Goal: Task Accomplishment & Management: Complete application form

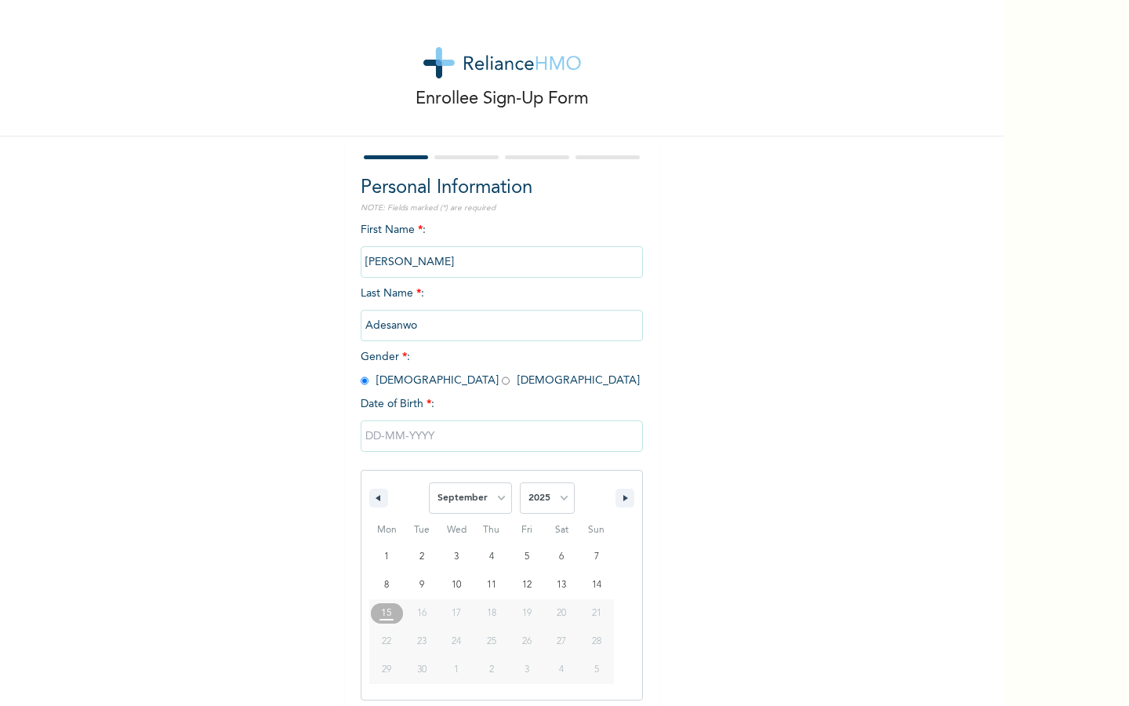
select select "8"
click at [532, 499] on select "2025 2024 2023 2022 2021 2020 2019 2018 2017 2016 2015 2014 2013 2012 2011 2010…" at bounding box center [547, 497] width 55 height 31
select select "1999"
click at [520, 482] on select "2025 2024 2023 2022 2021 2020 2019 2018 2017 2016 2015 2014 2013 2012 2011 2010…" at bounding box center [547, 497] width 55 height 31
click at [487, 503] on select "January February March April May June July August September October November De…" at bounding box center [470, 497] width 83 height 31
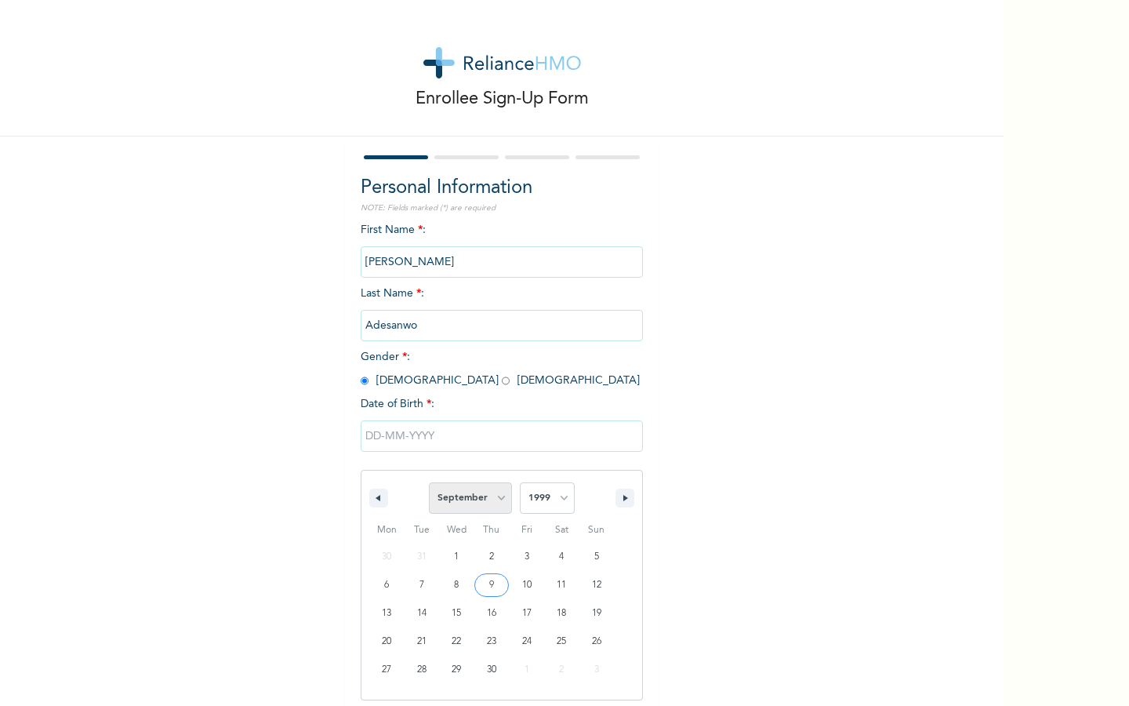
select select "2"
click at [430, 482] on select "January February March April May June July August September October November De…" at bounding box center [470, 497] width 83 height 31
type input "[DATE]"
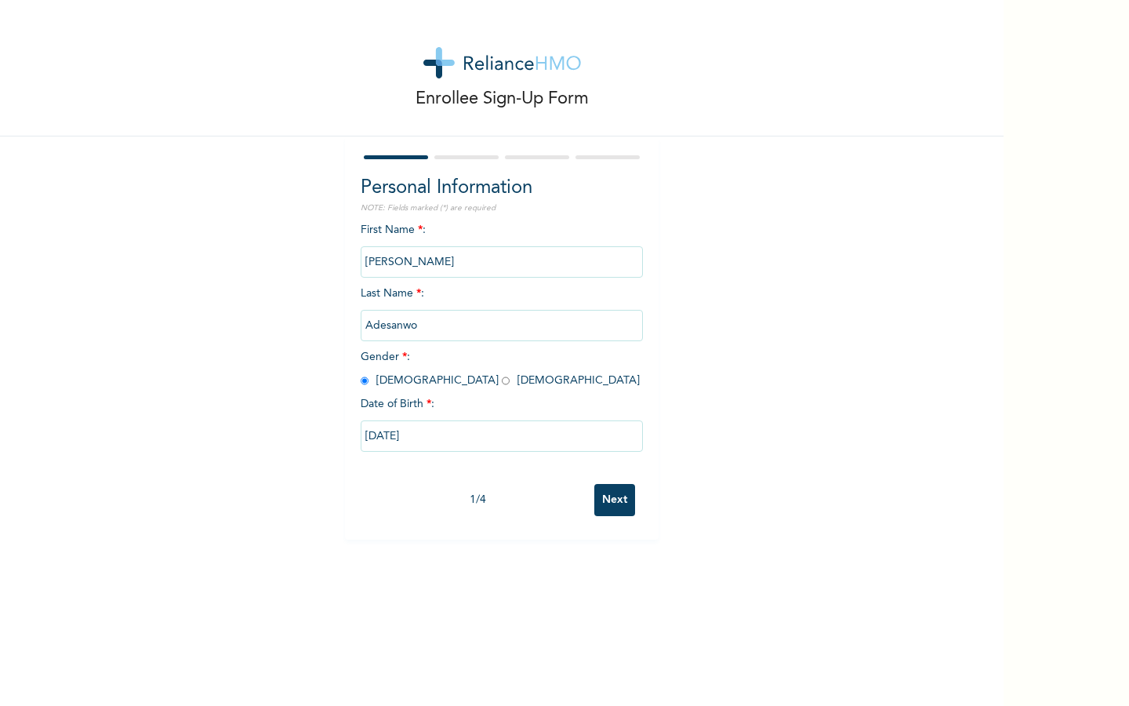
click at [613, 509] on input "Next" at bounding box center [614, 500] width 41 height 32
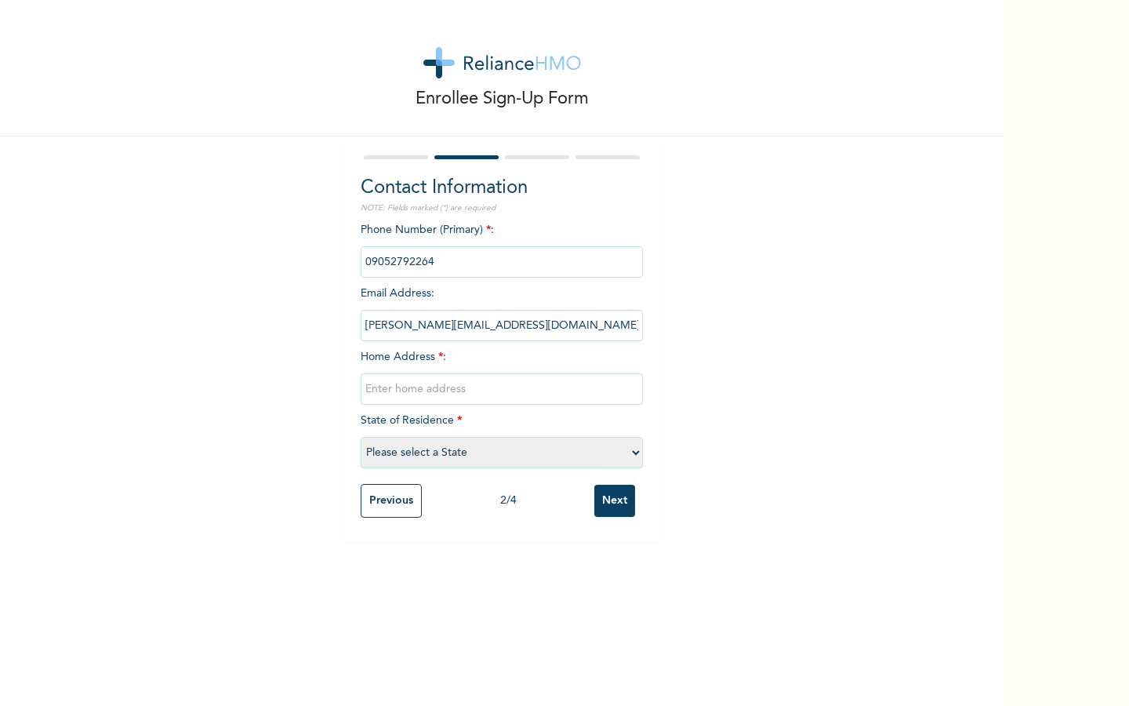
click at [493, 401] on input "text" at bounding box center [502, 388] width 282 height 31
type input "[STREET_ADDRESS]"
select select "25"
paste input "[STREET_ADDRESS], [GEOGRAPHIC_DATA] owode, [GEOGRAPHIC_DATA]"
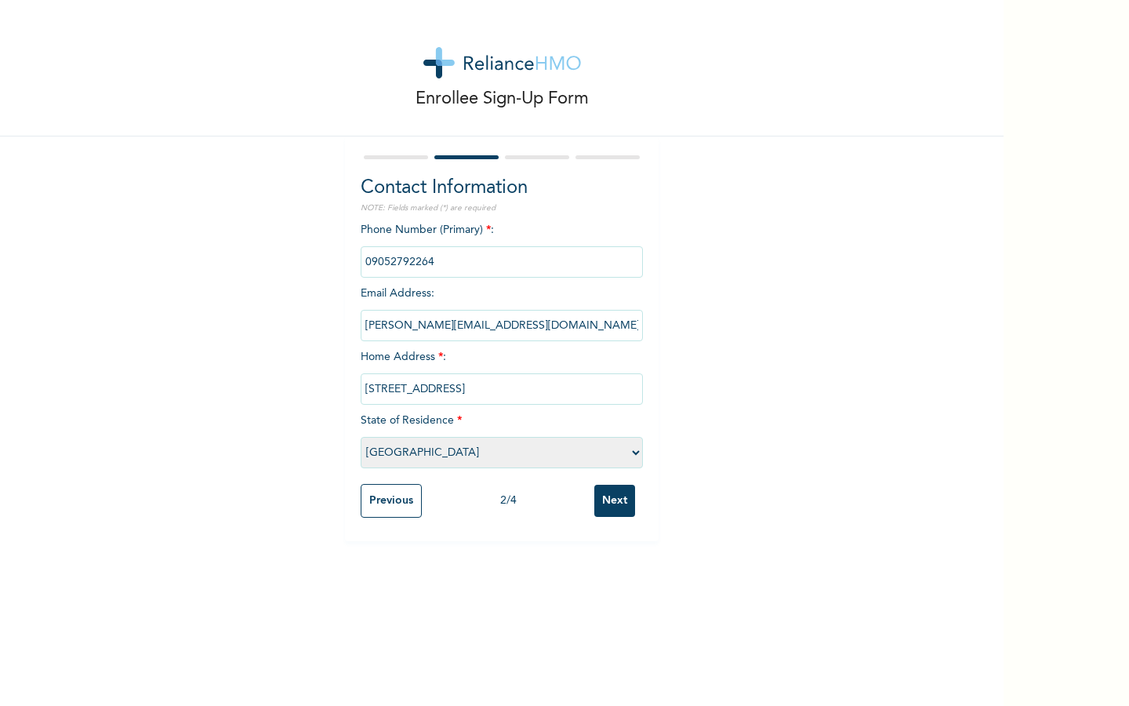
type input "[STREET_ADDRESS]"
click at [623, 449] on select "Please select a State [PERSON_NAME] (FCT) [PERSON_NAME] Ibom [GEOGRAPHIC_DATA] …" at bounding box center [502, 452] width 282 height 31
select select "28"
click at [361, 437] on select "Please select a State [PERSON_NAME] (FCT) [PERSON_NAME] Ibom [GEOGRAPHIC_DATA] …" at bounding box center [502, 452] width 282 height 31
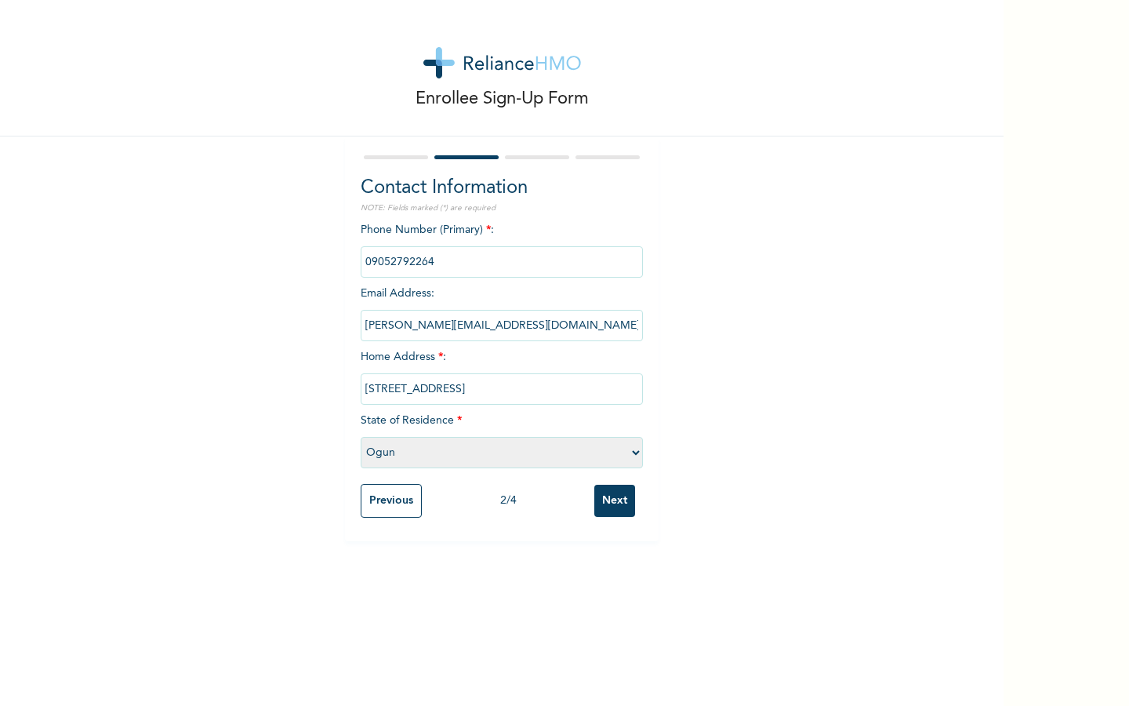
click at [606, 503] on input "Next" at bounding box center [614, 501] width 41 height 32
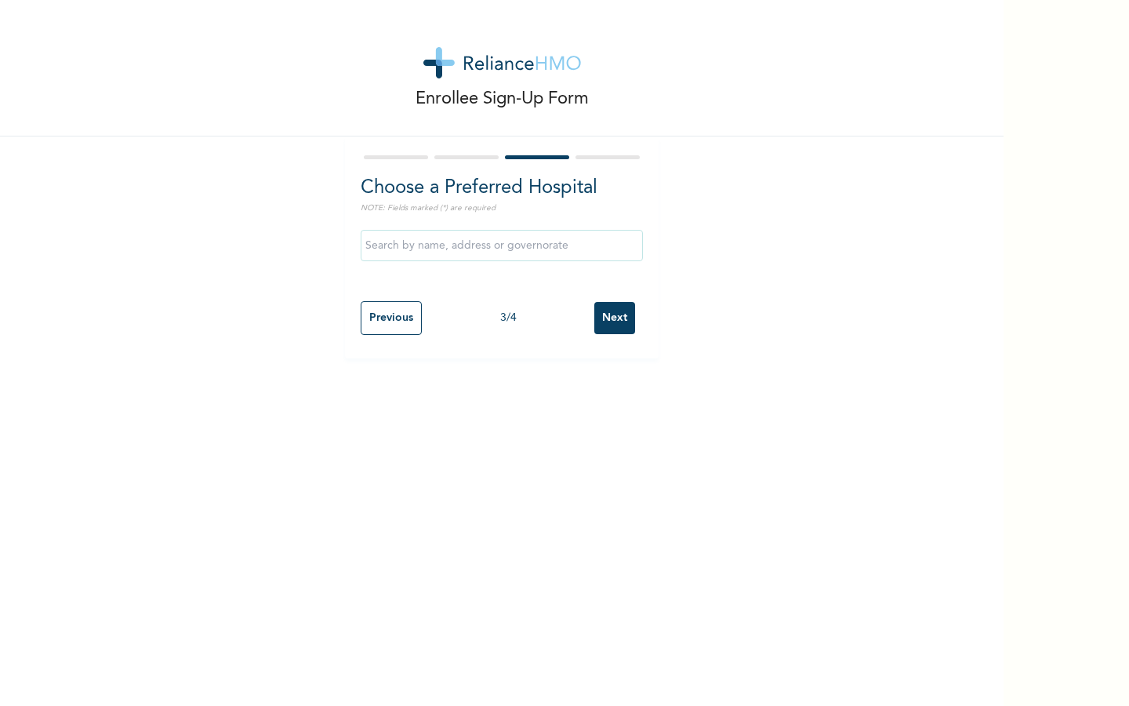
click at [543, 254] on input "text" at bounding box center [502, 245] width 282 height 31
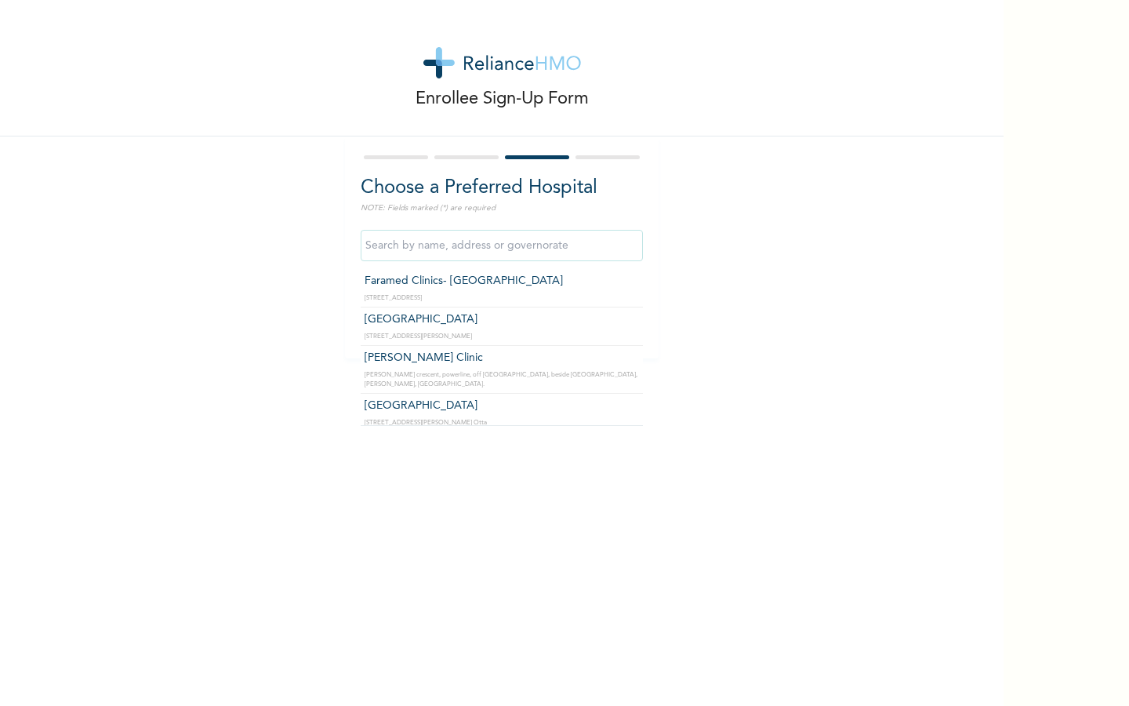
click at [729, 202] on div "Enrollee Sign-Up Form Choose a Preferred Hospital NOTE: Fields marked (*) are r…" at bounding box center [502, 179] width 1004 height 358
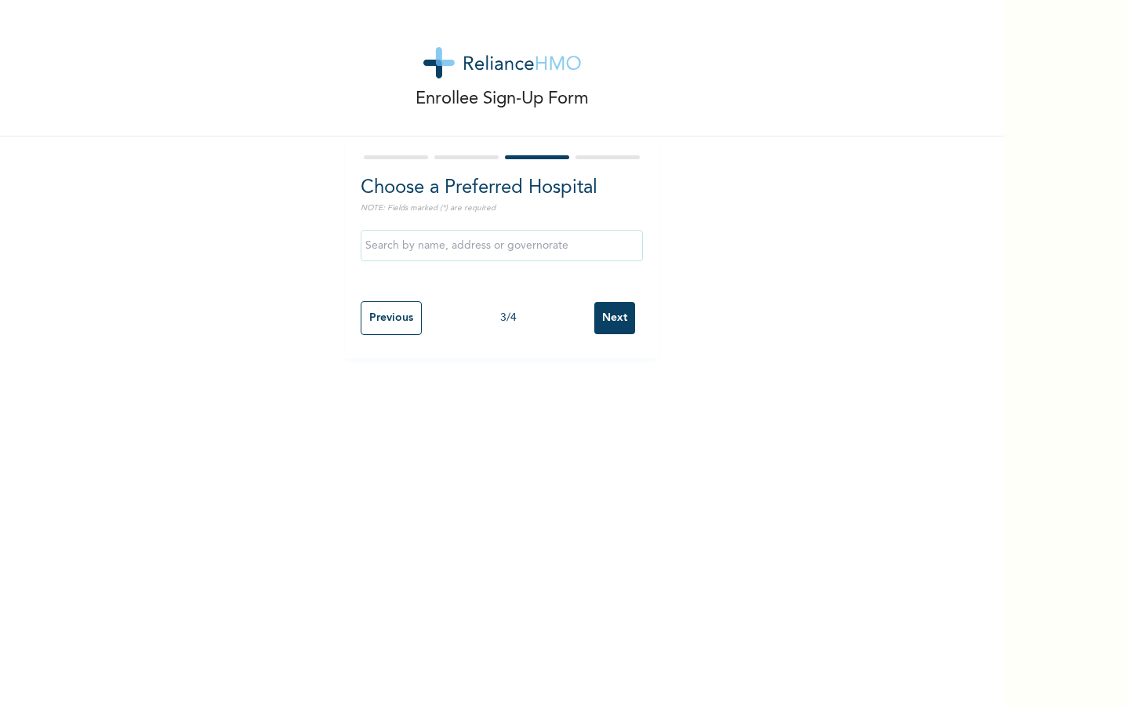
click at [612, 314] on input "Next" at bounding box center [614, 318] width 41 height 32
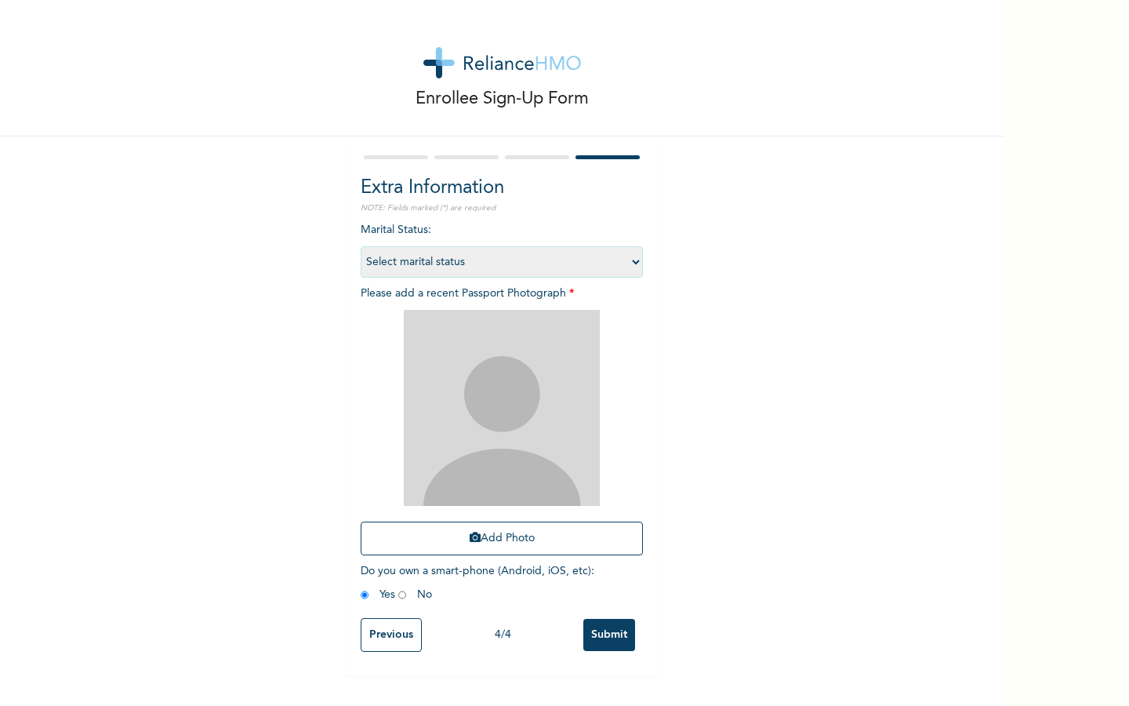
click at [600, 259] on select "Select marital status [DEMOGRAPHIC_DATA] Married [DEMOGRAPHIC_DATA] Widow/[DEMO…" at bounding box center [502, 261] width 282 height 31
click at [449, 394] on img at bounding box center [502, 408] width 196 height 196
click at [476, 541] on icon "button" at bounding box center [475, 537] width 11 height 11
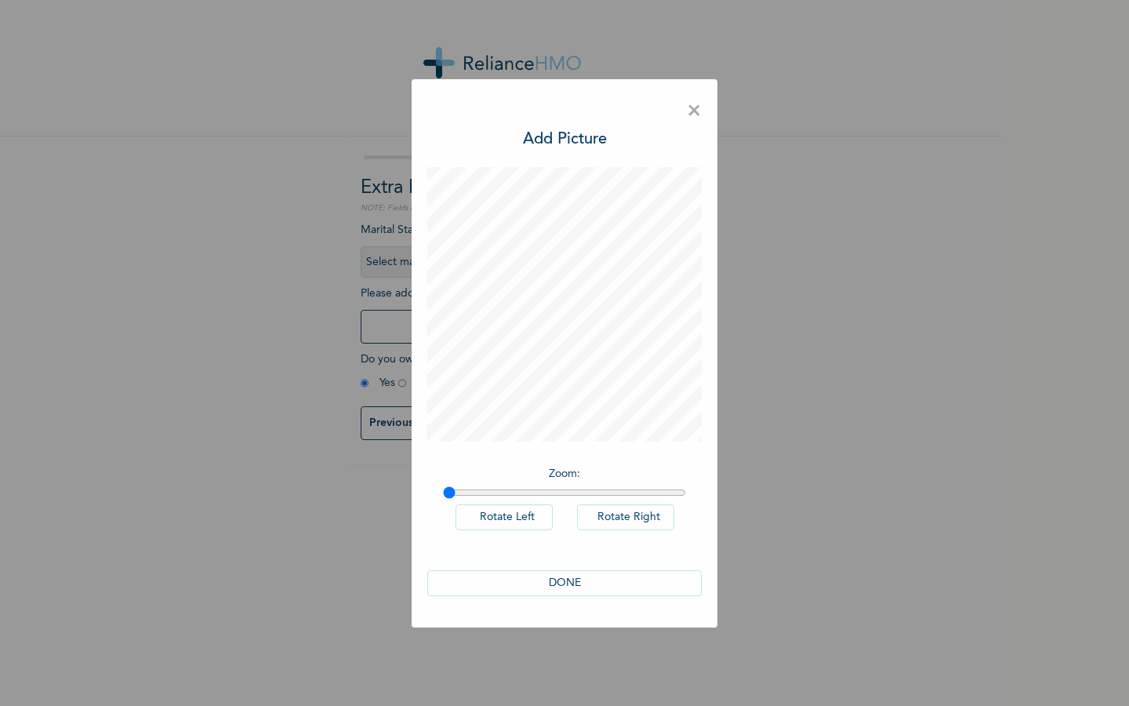
click at [623, 591] on button "DONE" at bounding box center [564, 583] width 274 height 26
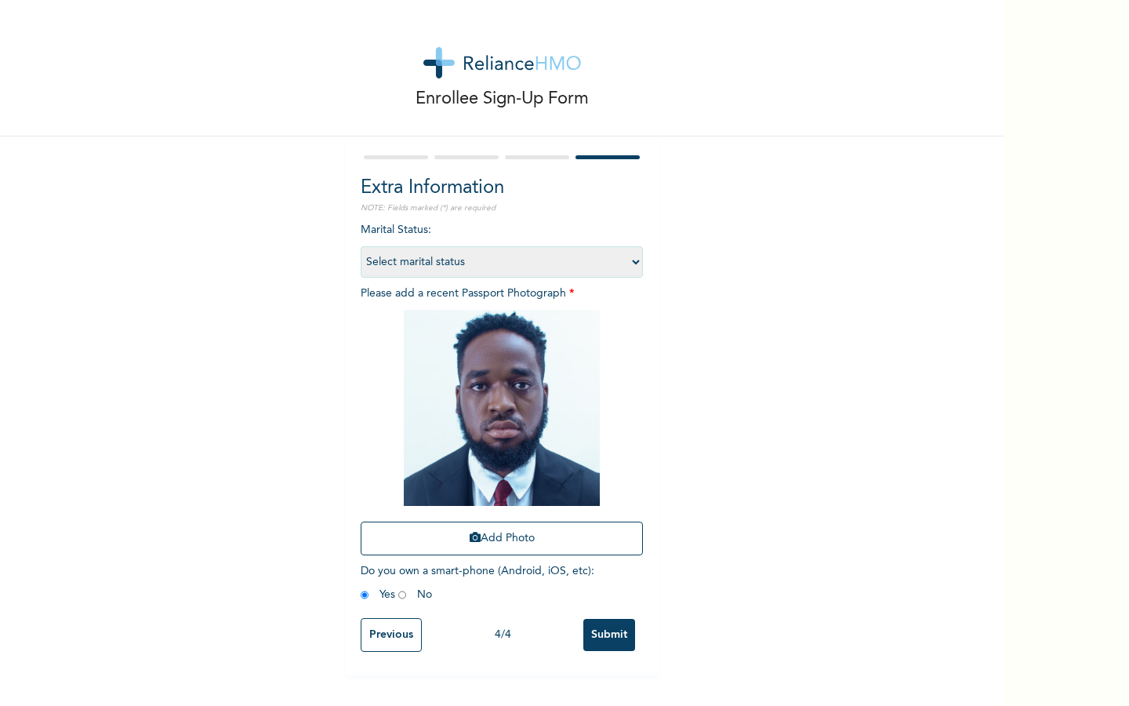
click at [608, 627] on input "Submit" at bounding box center [609, 635] width 52 height 32
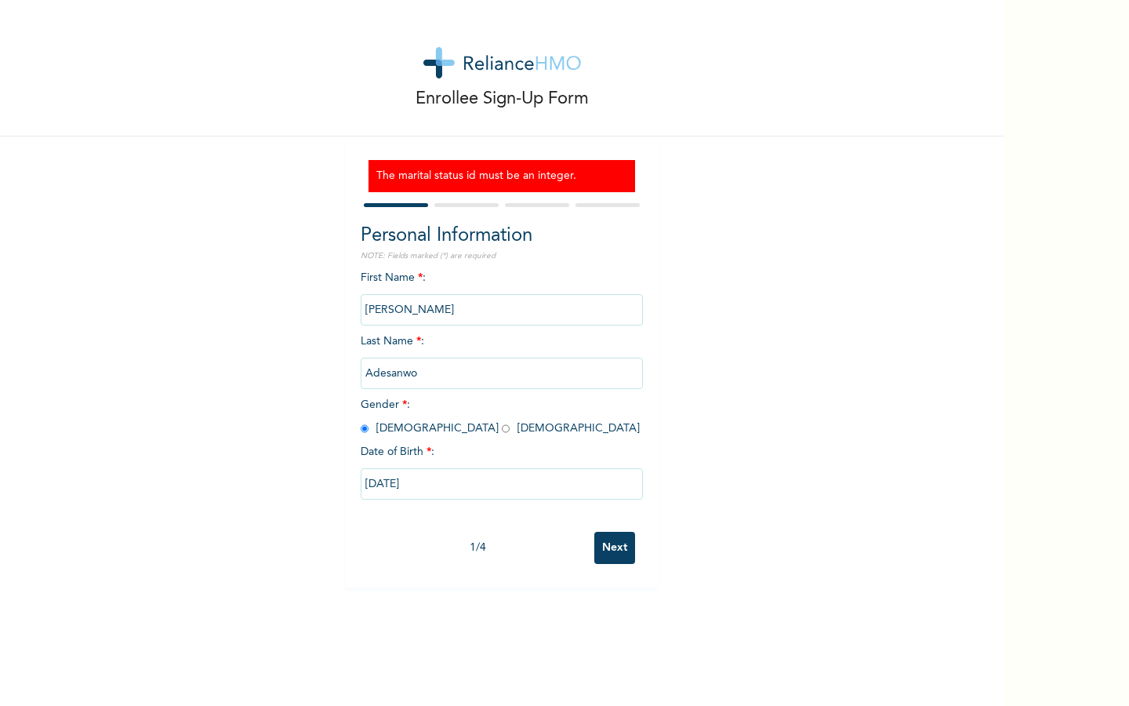
click at [596, 537] on input "Next" at bounding box center [614, 548] width 41 height 32
select select "28"
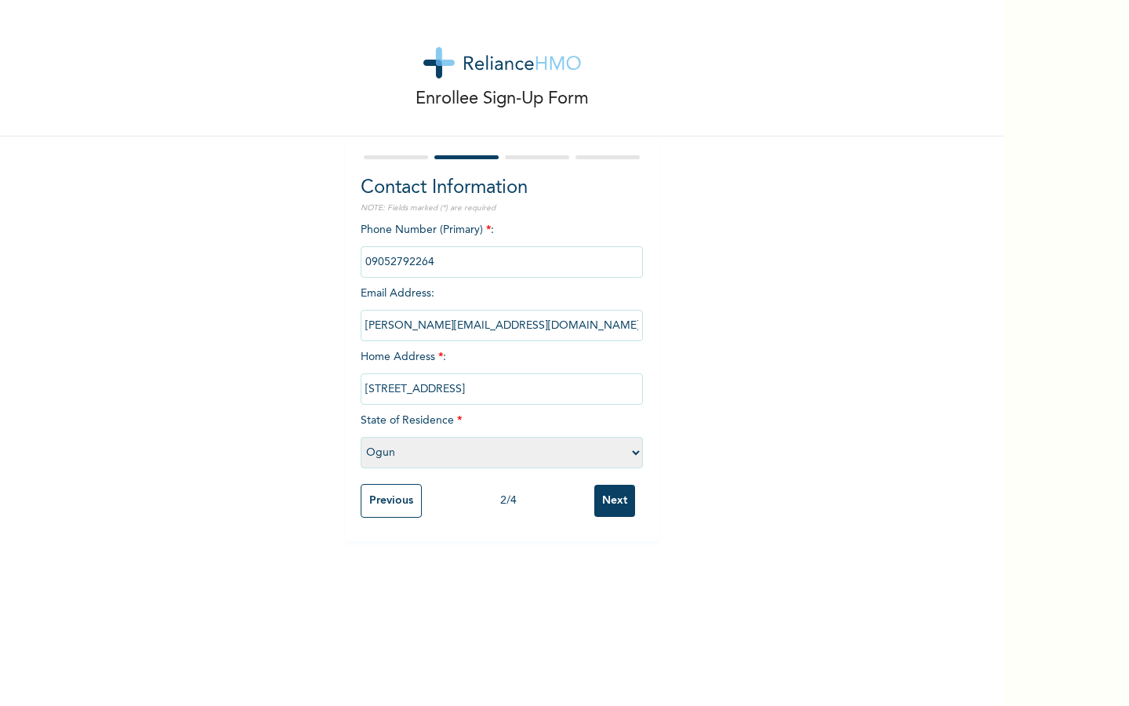
click at [596, 537] on div "Contact Information NOTE: Fields marked (*) are required Phone Number (Primary)…" at bounding box center [502, 338] width 314 height 405
click at [608, 496] on input "Next" at bounding box center [614, 501] width 41 height 32
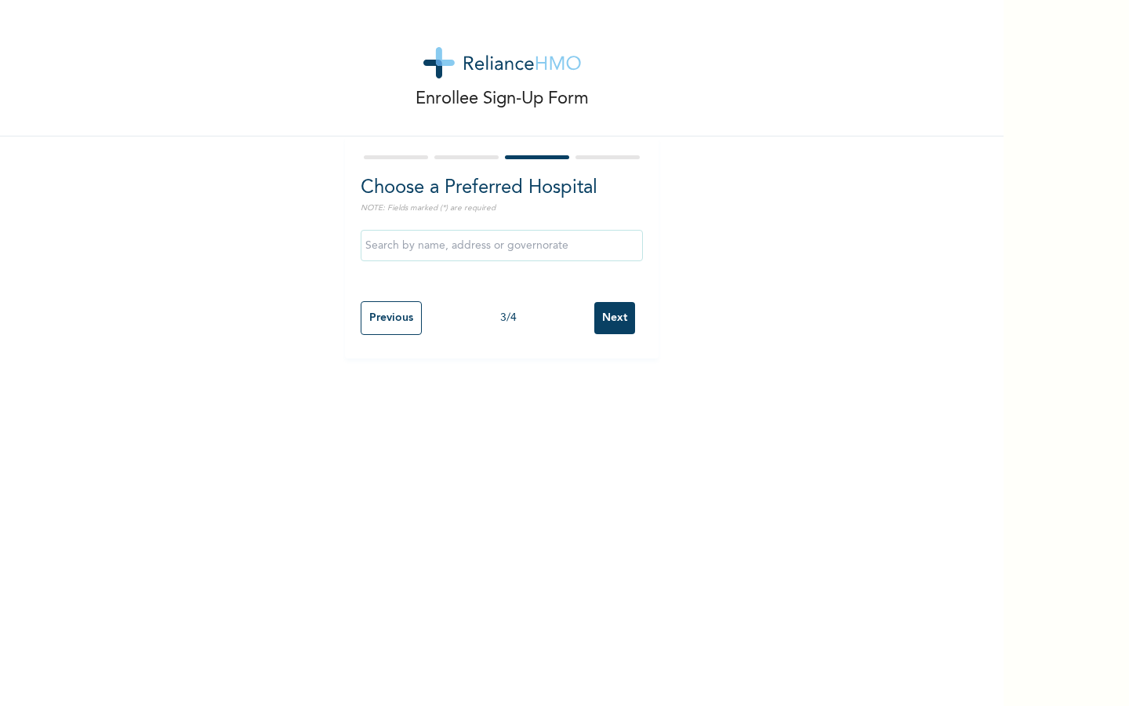
click at [608, 317] on input "Next" at bounding box center [614, 318] width 41 height 32
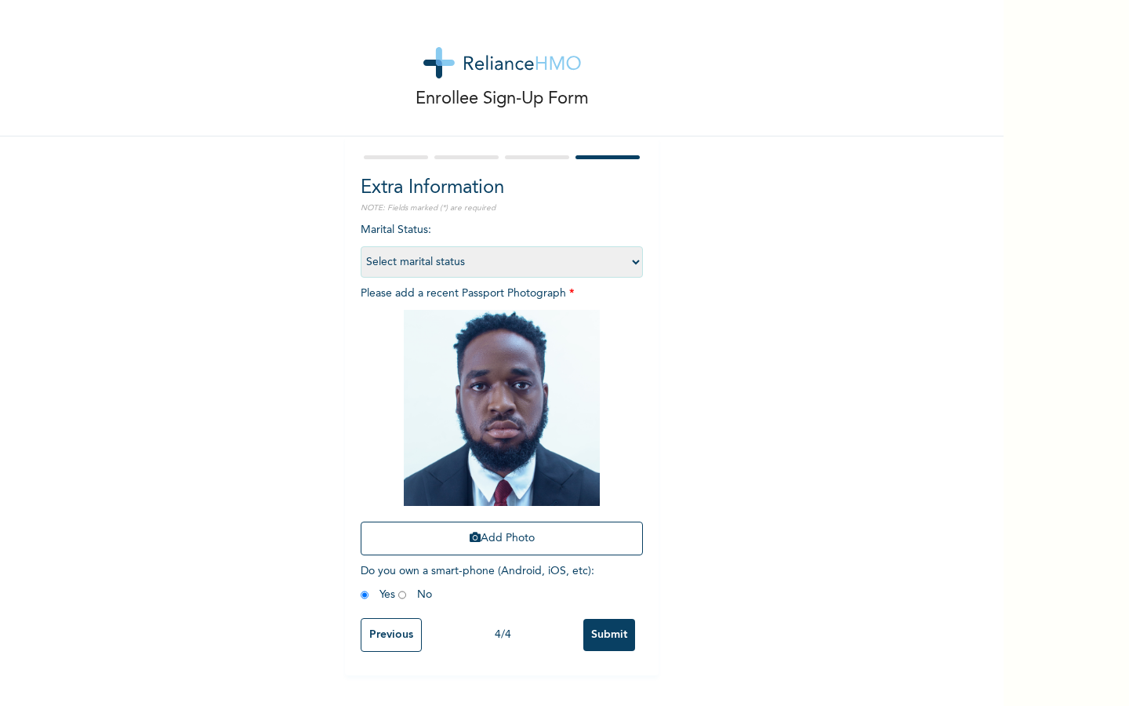
click at [525, 272] on select "Select marital status [DEMOGRAPHIC_DATA] Married [DEMOGRAPHIC_DATA] Widow/[DEMO…" at bounding box center [502, 261] width 282 height 31
select select "1"
click at [361, 246] on select "Select marital status [DEMOGRAPHIC_DATA] Married [DEMOGRAPHIC_DATA] Widow/[DEMO…" at bounding box center [502, 261] width 282 height 31
click at [605, 639] on input "Submit" at bounding box center [609, 635] width 52 height 32
